Goal: Task Accomplishment & Management: Manage account settings

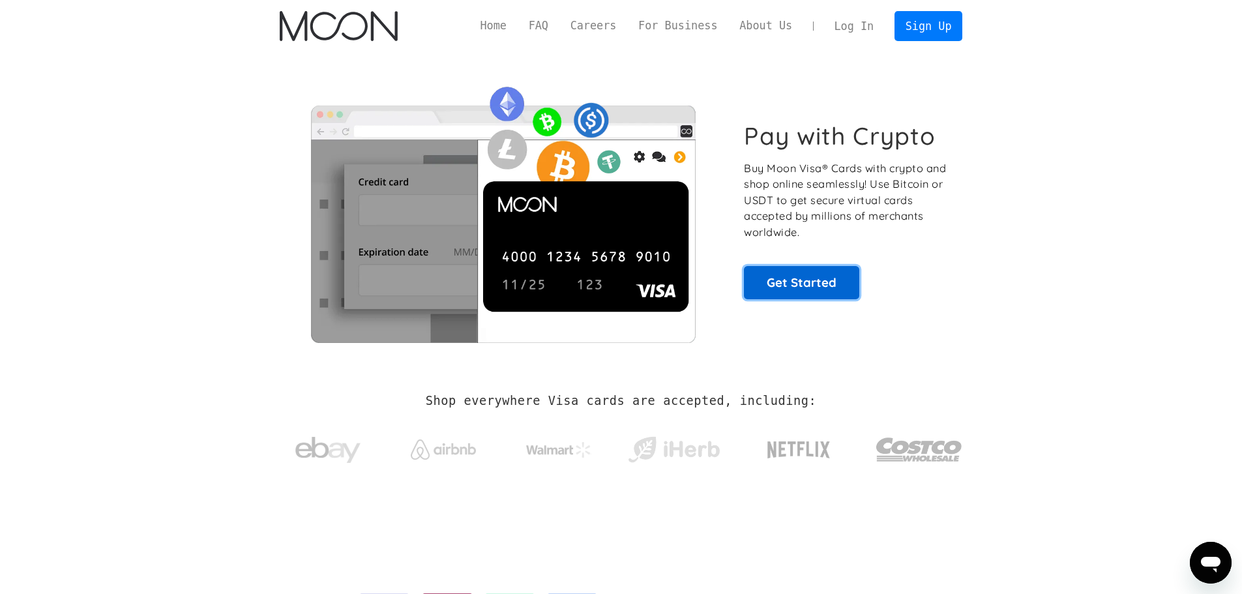
click at [795, 282] on link "Get Started" at bounding box center [801, 282] width 115 height 33
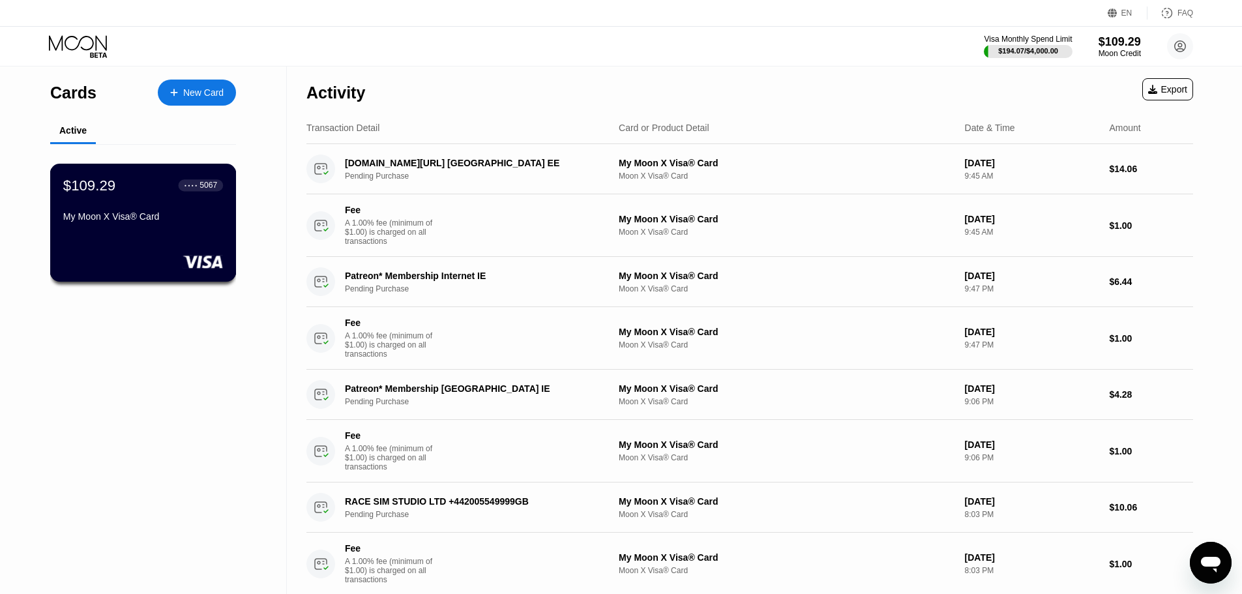
click at [95, 241] on div "$109.29 ● ● ● ● 5067 My Moon X Visa® Card" at bounding box center [143, 223] width 186 height 118
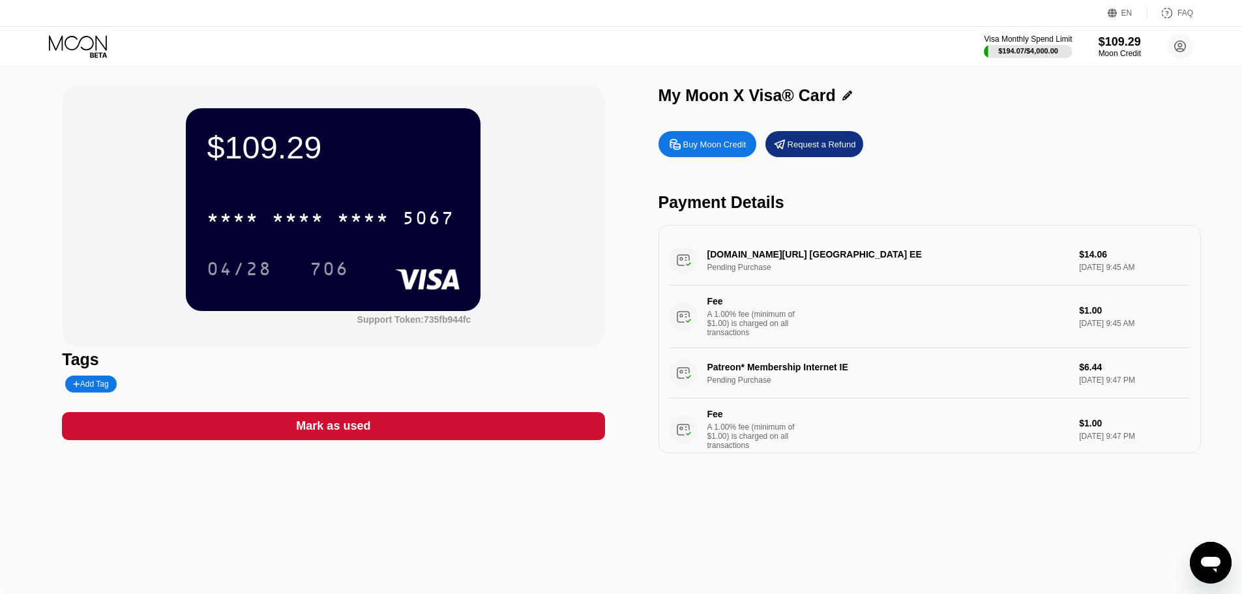
click at [269, 214] on div "* * * * * * * * * * * * 5067" at bounding box center [330, 217] width 263 height 33
click at [327, 265] on div "706" at bounding box center [329, 270] width 39 height 21
click at [330, 280] on div "706" at bounding box center [329, 270] width 39 height 21
